Goal: Navigation & Orientation: Find specific page/section

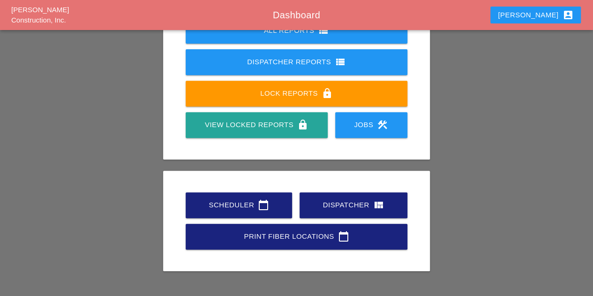
scroll to position [165, 0]
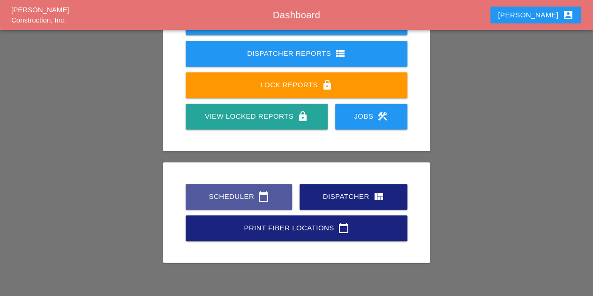
click at [236, 196] on div "Scheduler calendar_today" at bounding box center [239, 196] width 76 height 11
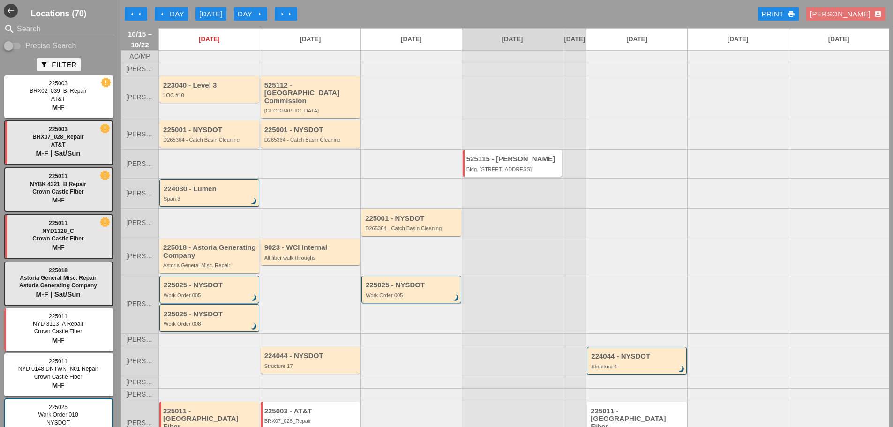
scroll to position [42, 0]
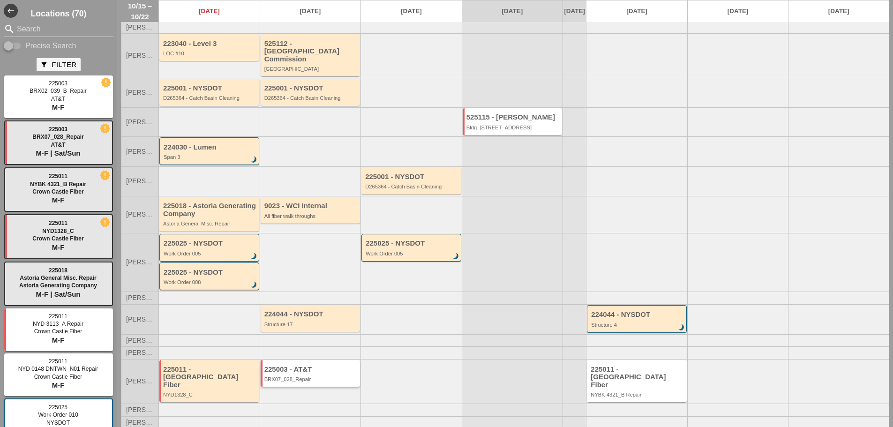
click at [294, 295] on div "225003 - AT&T" at bounding box center [311, 370] width 94 height 8
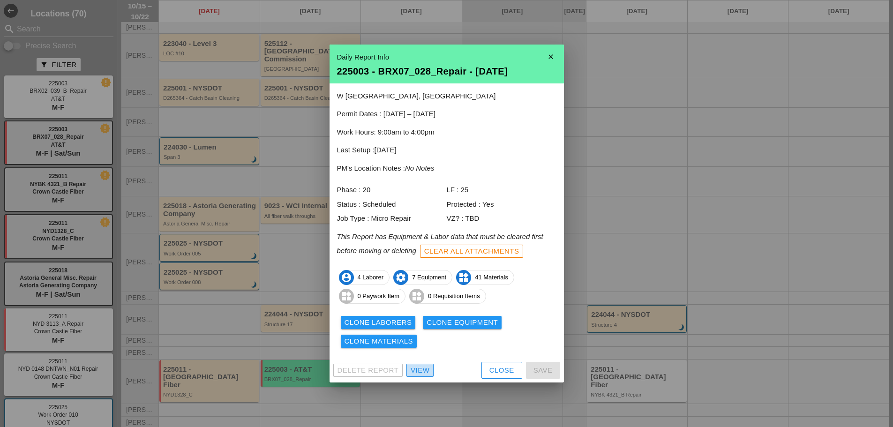
click at [417, 295] on div "View" at bounding box center [420, 370] width 19 height 11
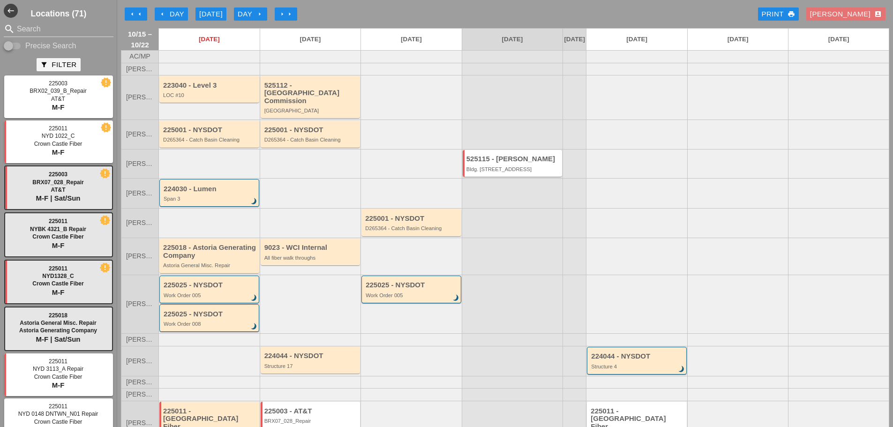
click at [295, 251] on div "9023 - WCI Internal All fiber walk throughs" at bounding box center [311, 252] width 94 height 17
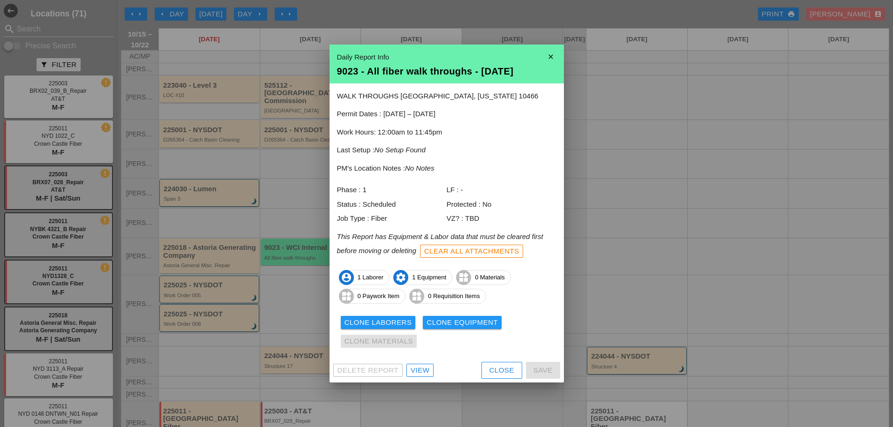
click at [415, 295] on div "View" at bounding box center [420, 370] width 19 height 11
